Goal: Use online tool/utility: Utilize a website feature to perform a specific function

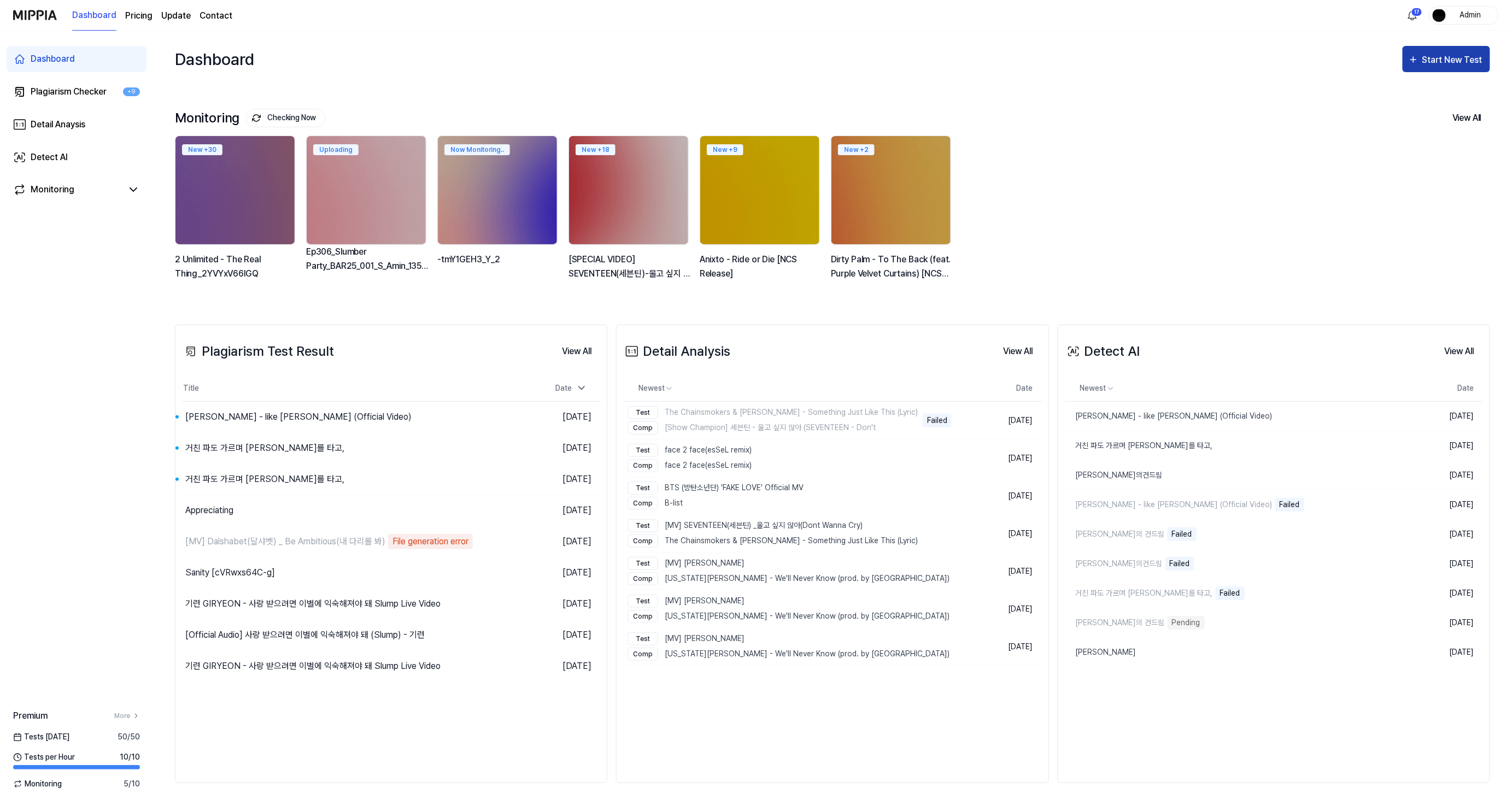
click at [1434, 53] on div "Start New Test" at bounding box center [1453, 59] width 62 height 14
click at [1424, 93] on div "Plagiarism test" at bounding box center [1432, 92] width 95 height 14
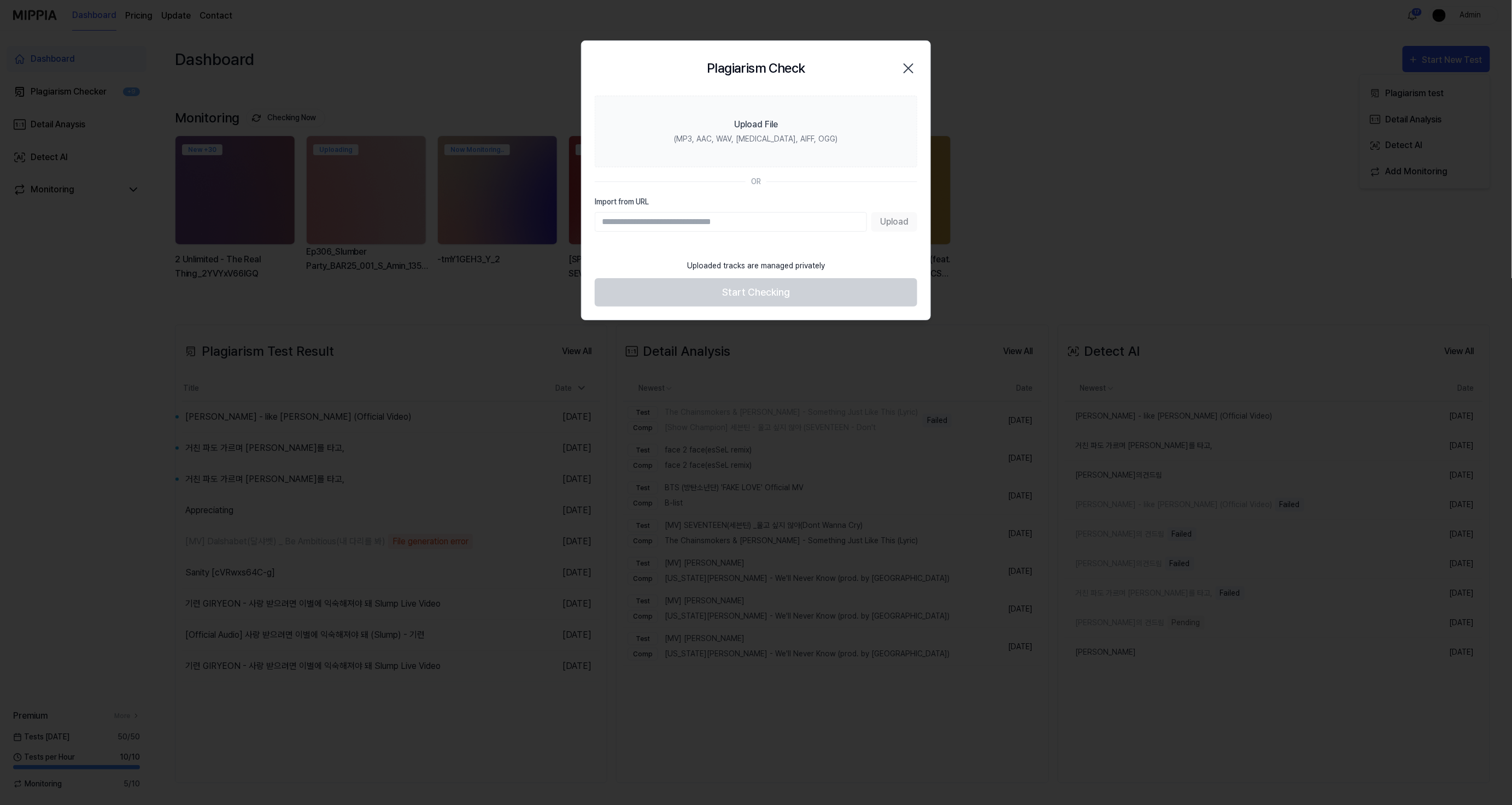
click at [783, 217] on input "Import from URL" at bounding box center [731, 221] width 272 height 19
paste input "**********"
type input "**********"
click at [875, 224] on button "Upload" at bounding box center [894, 221] width 46 height 19
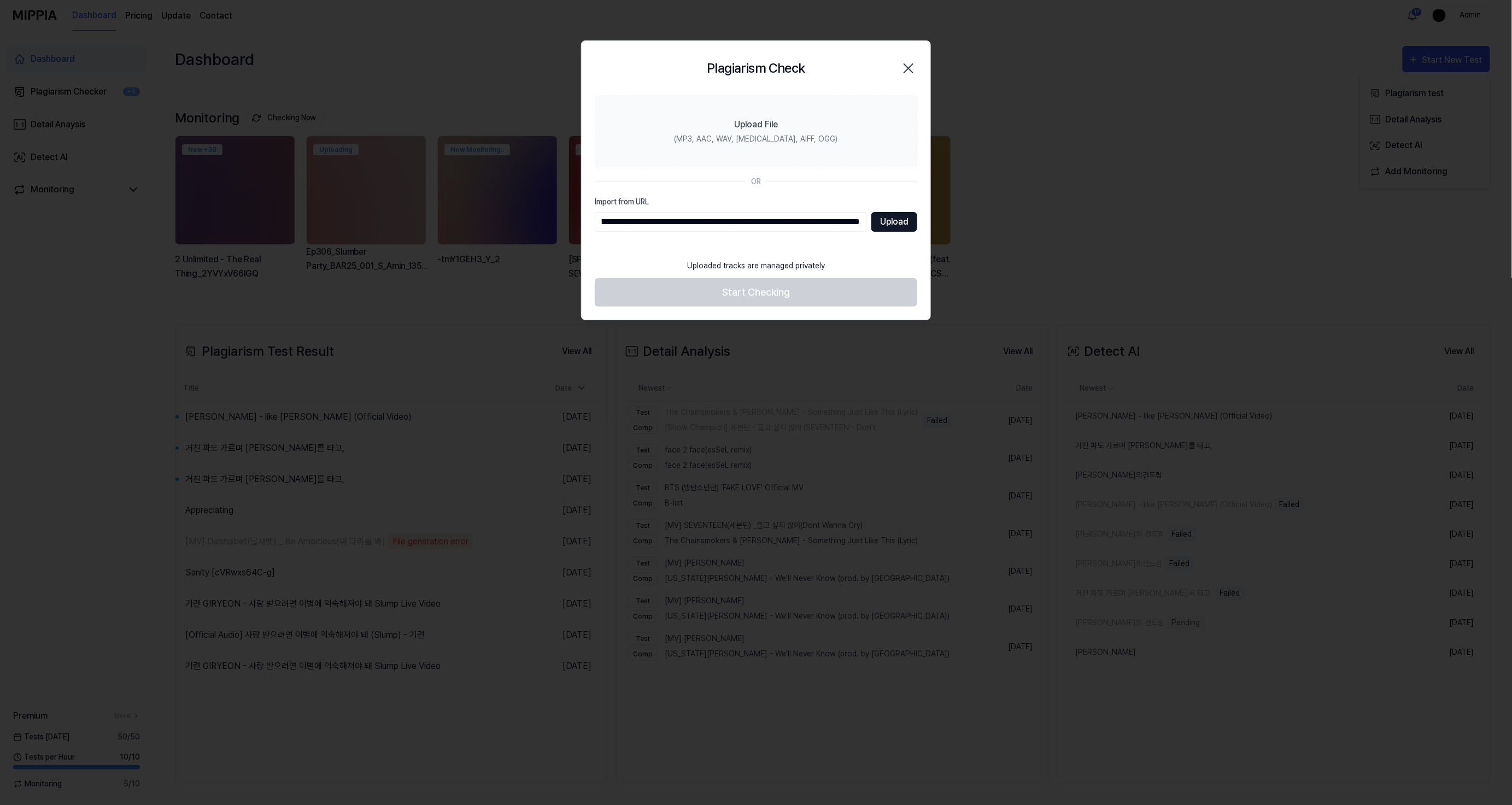
scroll to position [0, 0]
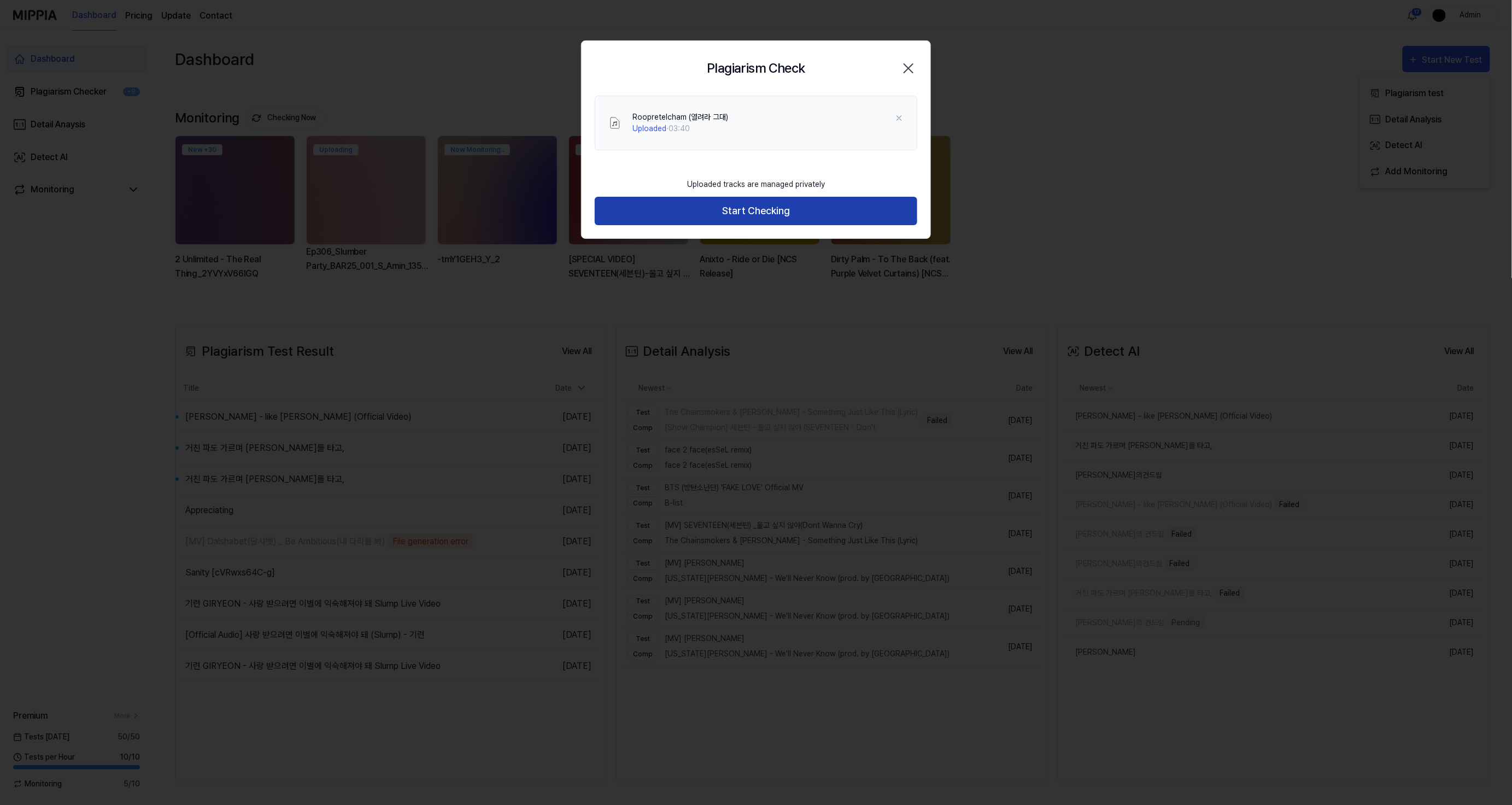
click at [832, 204] on button "Start Checking" at bounding box center [756, 210] width 323 height 29
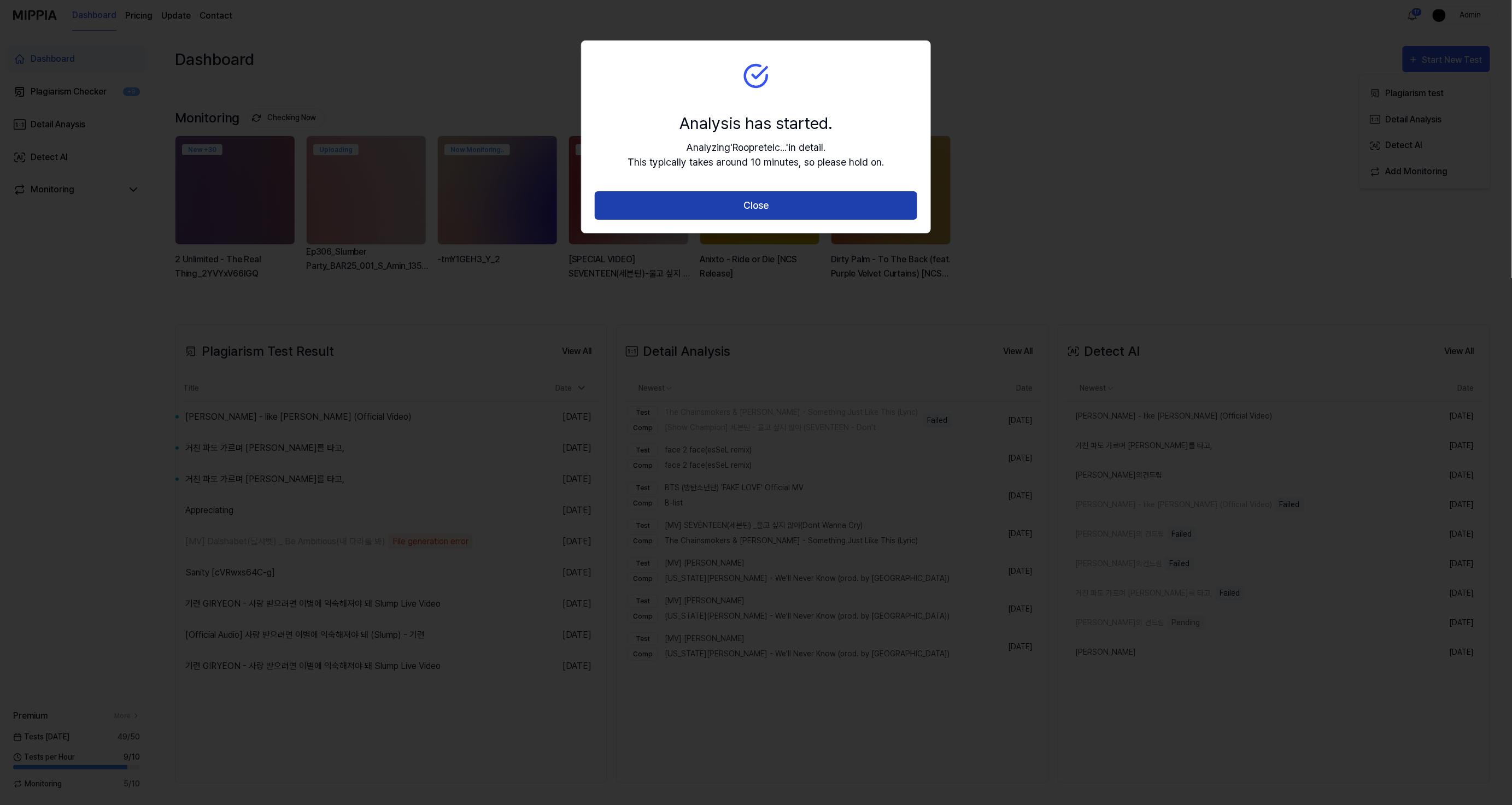
click at [827, 202] on button "Close" at bounding box center [756, 205] width 323 height 29
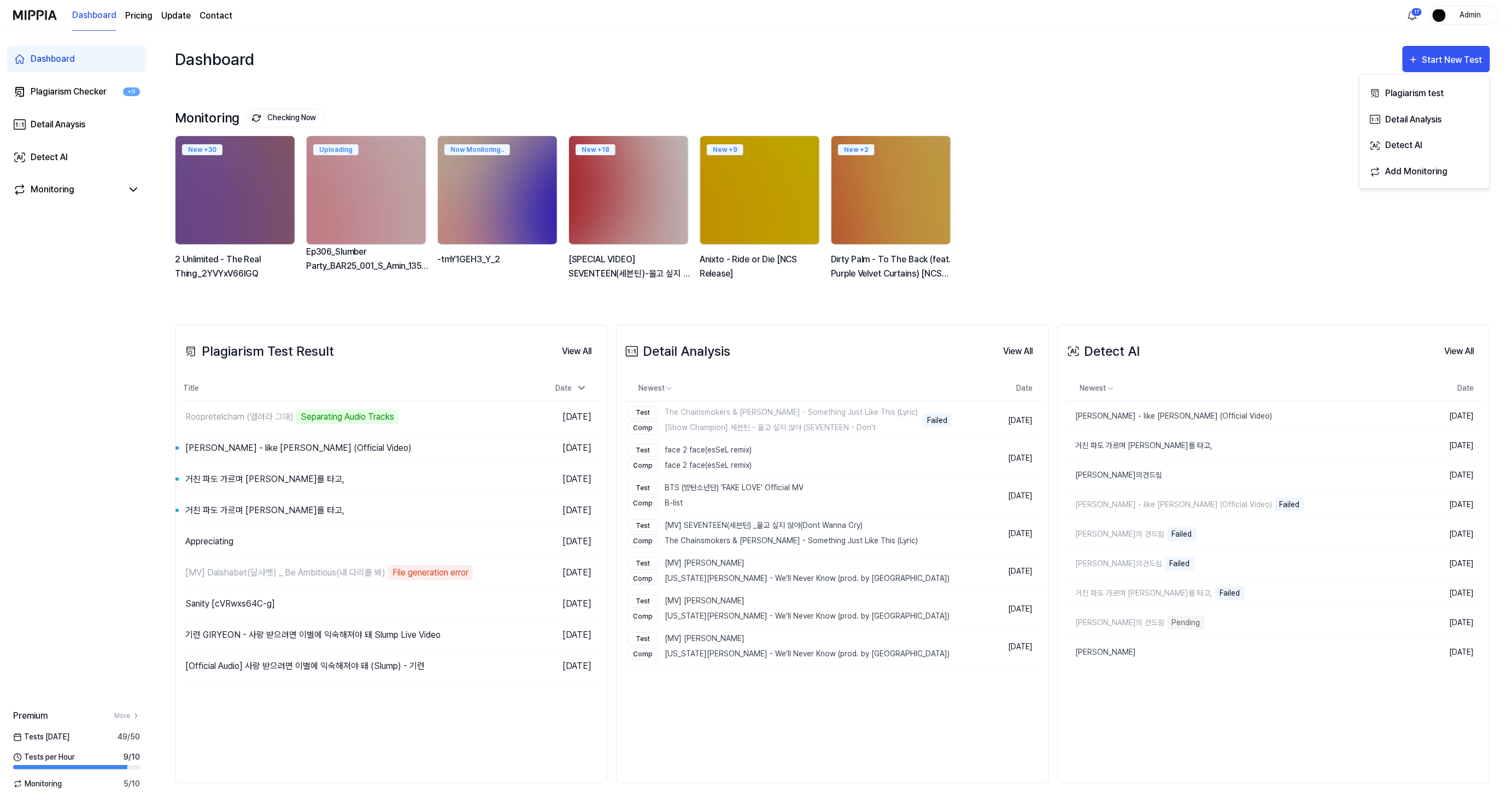
click at [1007, 106] on div "Monitoring Checking Now View All Monitoring New + 30 2 Unlimited - The Real Thi…" at bounding box center [833, 195] width 1315 height 215
click at [1420, 20] on html "Dashboard Pricing Update Contact 17 Admin Dashboard Plagiarism Checker +9 Detai…" at bounding box center [756, 402] width 1512 height 805
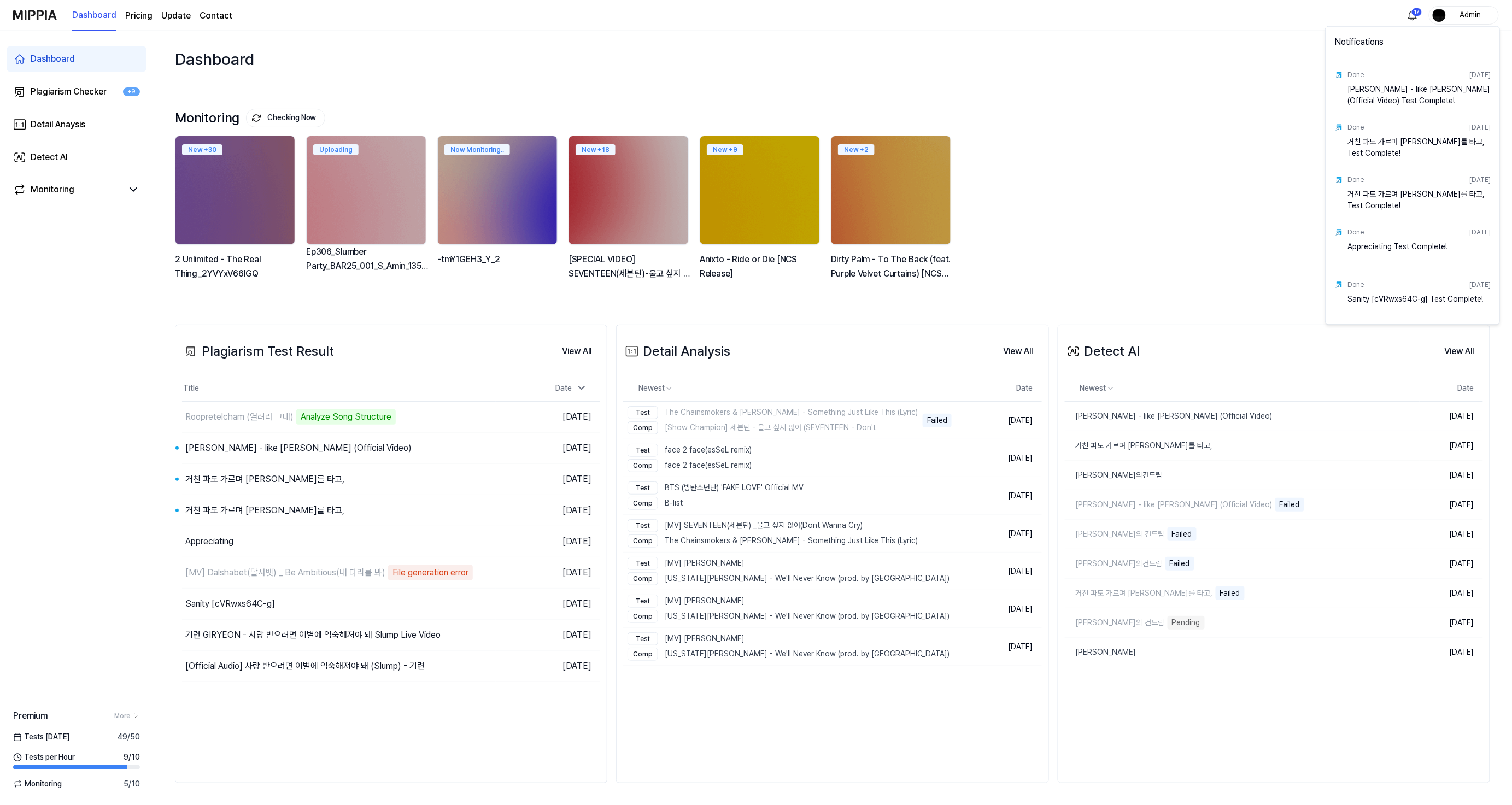
click at [1418, 19] on html "Dashboard Pricing Update Contact 17 Admin Dashboard Plagiarism Checker +9 Detai…" at bounding box center [756, 402] width 1512 height 805
